Goal: Transaction & Acquisition: Purchase product/service

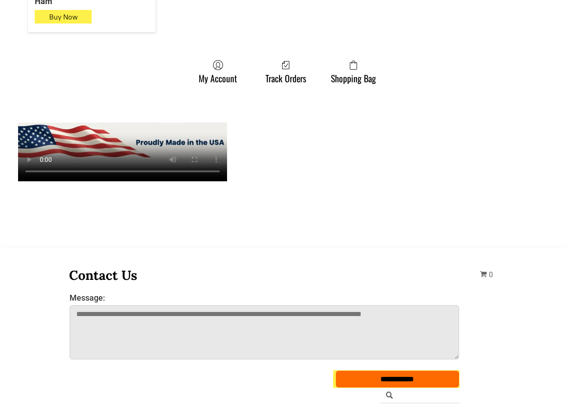
scroll to position [1084, 0]
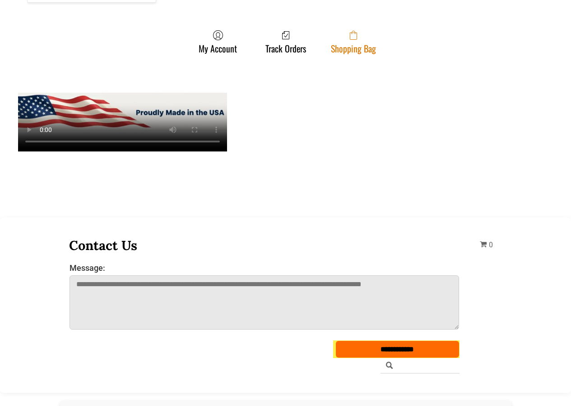
click at [349, 30] on span at bounding box center [353, 35] width 45 height 11
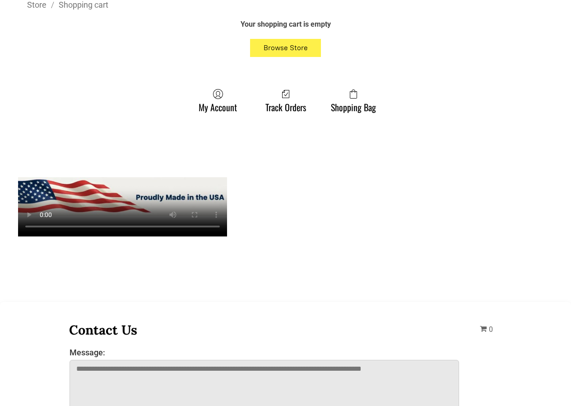
scroll to position [316, 0]
click at [377, 98] on link "Shopping Bag" at bounding box center [354, 100] width 54 height 24
click at [350, 93] on icon at bounding box center [353, 94] width 7 height 7
click at [343, 109] on link "Shopping Bag" at bounding box center [354, 100] width 54 height 24
